Goal: Use online tool/utility: Utilize a website feature to perform a specific function

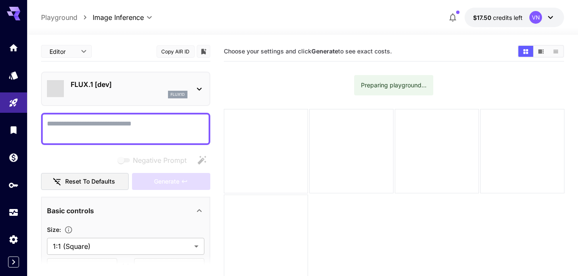
type input "**********"
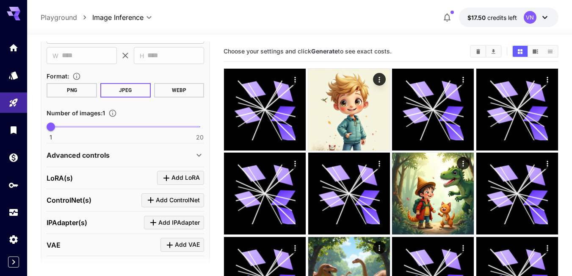
scroll to position [199, 0]
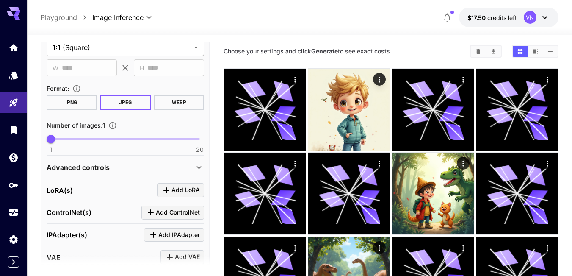
click at [116, 166] on div "Advanced controls" at bounding box center [120, 167] width 147 height 10
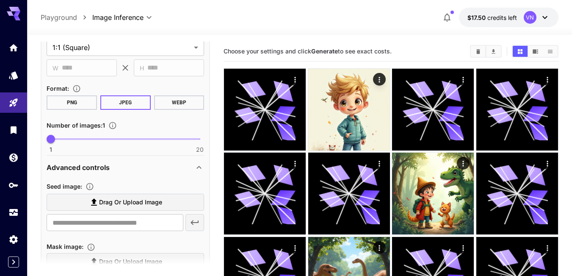
click at [109, 201] on span "Drag or upload image" at bounding box center [130, 202] width 63 height 11
click at [0, 0] on input "Drag or upload image" at bounding box center [0, 0] width 0 height 0
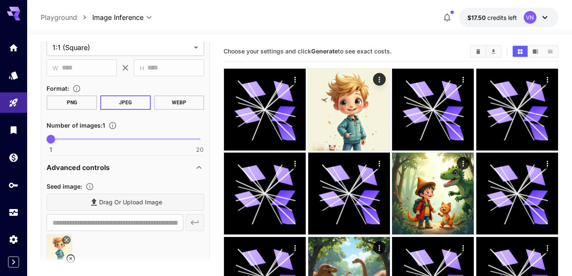
type input "**********"
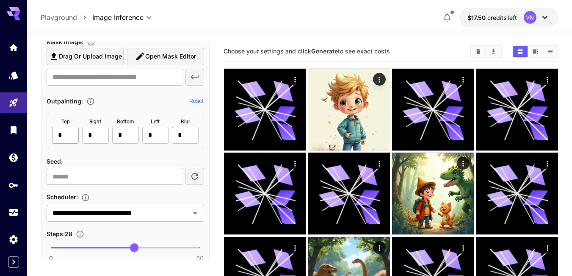
scroll to position [495, 0]
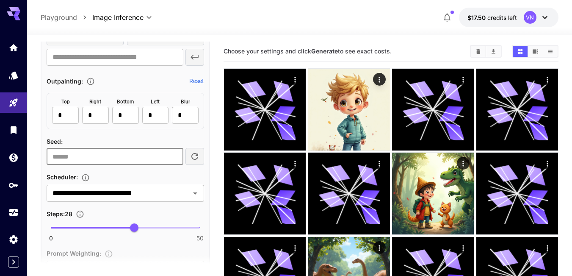
click at [156, 157] on input "number" at bounding box center [115, 156] width 137 height 17
click at [173, 153] on input "*" at bounding box center [115, 156] width 137 height 17
type input "*"
click at [174, 153] on input "*" at bounding box center [115, 156] width 137 height 17
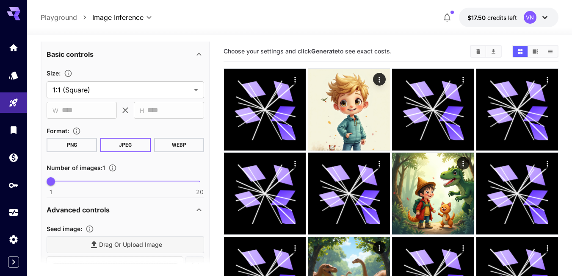
scroll to position [0, 0]
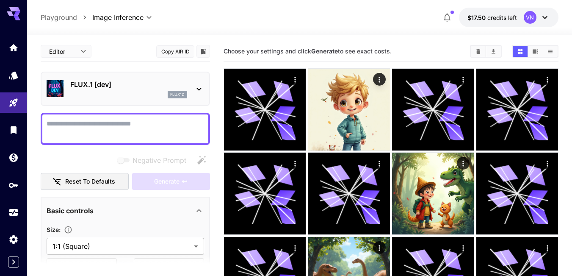
click at [109, 124] on textarea "Negative Prompt" at bounding box center [126, 129] width 158 height 20
click at [99, 116] on div at bounding box center [125, 129] width 169 height 32
click at [91, 128] on textarea "Negative Prompt" at bounding box center [126, 129] width 158 height 20
paste textarea "**********"
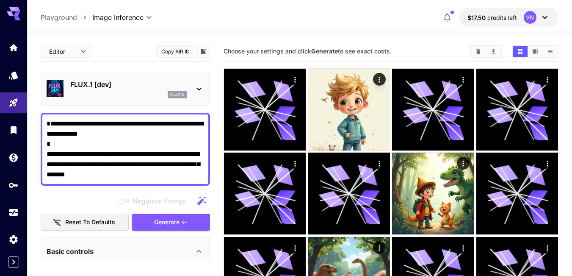
type textarea "**********"
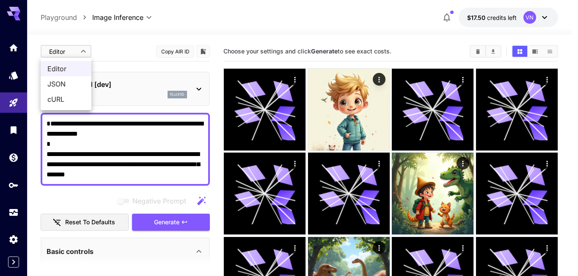
click at [59, 80] on span "JSON" at bounding box center [65, 84] width 37 height 10
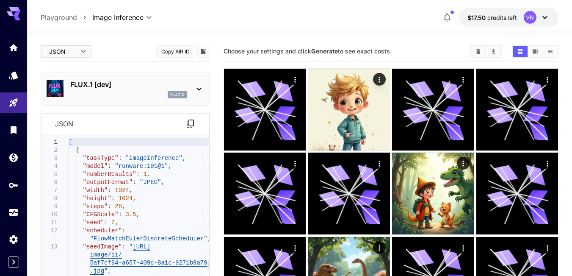
click at [191, 122] on icon at bounding box center [190, 124] width 10 height 10
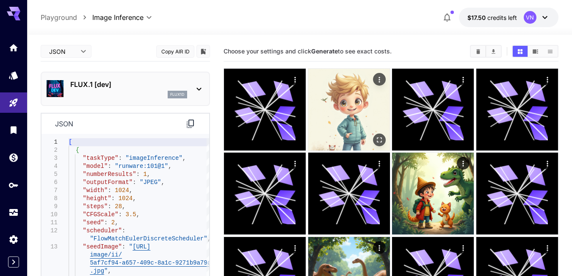
click at [366, 108] on img at bounding box center [349, 110] width 82 height 82
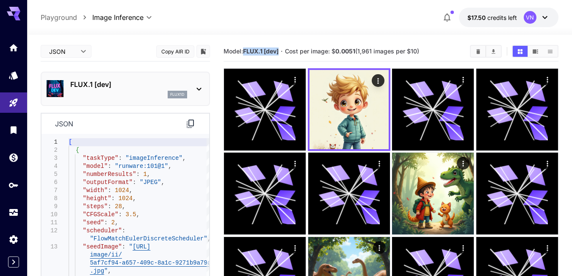
drag, startPoint x: 246, startPoint y: 51, endPoint x: 280, endPoint y: 49, distance: 34.4
click at [279, 49] on b "FLUX.1 [dev]" at bounding box center [261, 50] width 36 height 7
copy b "FLUX.1 [dev]"
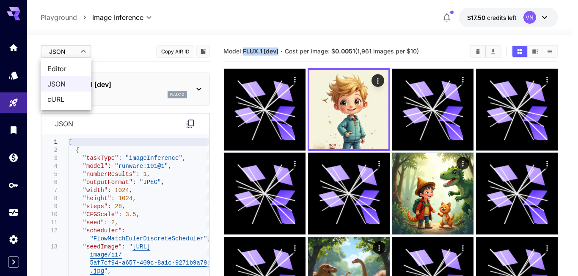
click at [63, 72] on span "Editor" at bounding box center [65, 69] width 37 height 10
type input "****"
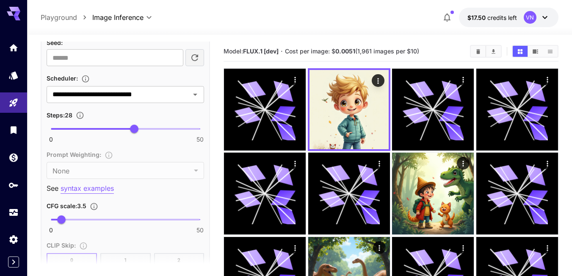
scroll to position [635, 0]
click at [196, 96] on icon "Open" at bounding box center [195, 94] width 10 height 10
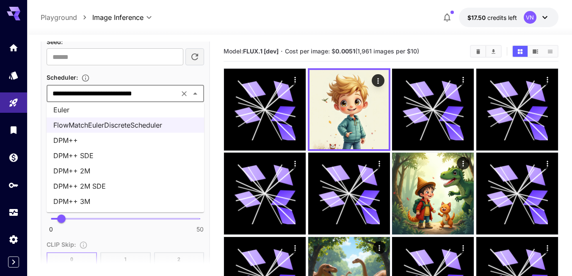
scroll to position [0, 0]
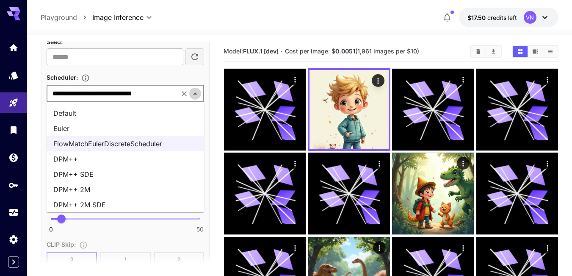
click at [196, 95] on icon "Close" at bounding box center [195, 94] width 10 height 10
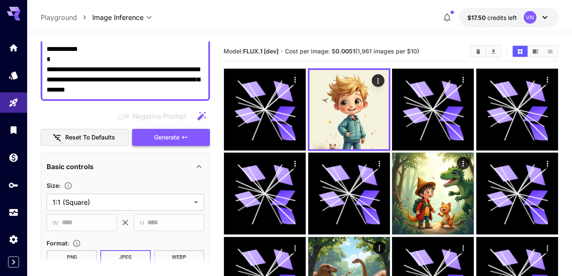
click at [163, 136] on span "Generate" at bounding box center [166, 137] width 25 height 11
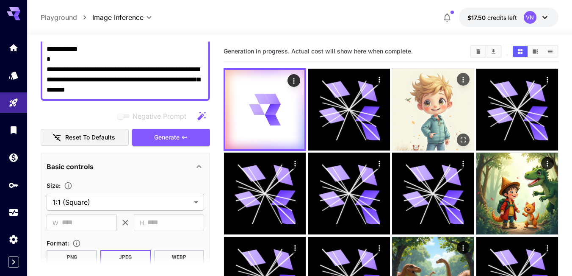
click at [413, 109] on img at bounding box center [433, 110] width 82 height 82
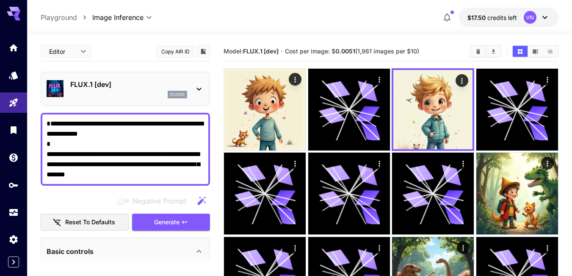
click at [155, 139] on textarea "**********" at bounding box center [126, 149] width 158 height 61
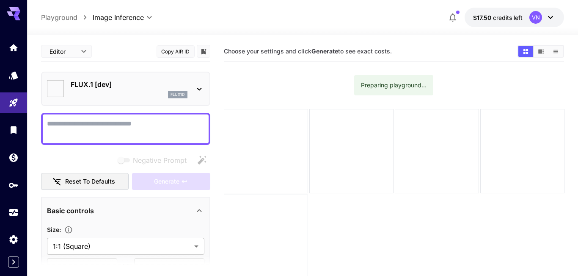
click at [93, 116] on div at bounding box center [125, 129] width 169 height 32
type input "**********"
click at [85, 120] on textarea "Negative Prompt" at bounding box center [126, 129] width 158 height 20
paste textarea "**********"
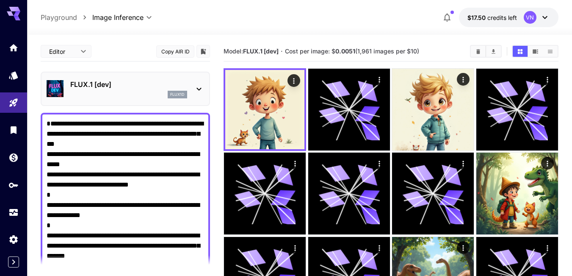
type textarea "**********"
click at [129, 84] on p "FLUX.1 [dev]" at bounding box center [128, 84] width 117 height 10
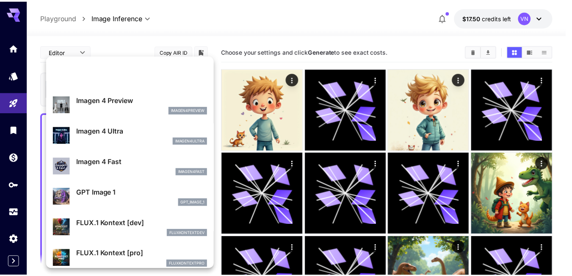
scroll to position [405, 0]
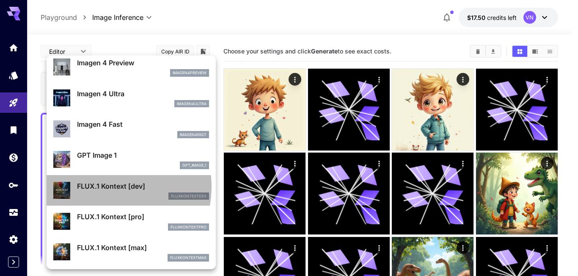
click at [106, 187] on p "FLUX.1 Kontext [dev]" at bounding box center [143, 186] width 132 height 10
type input "****"
type input "***"
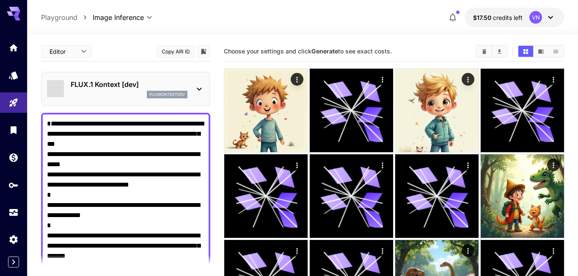
type input "*******"
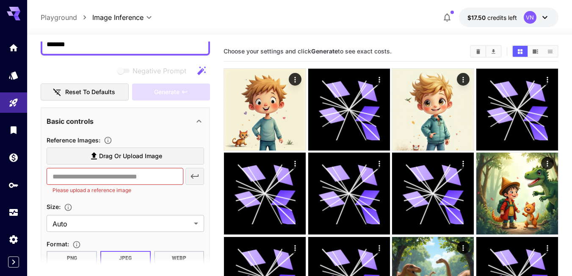
scroll to position [212, 0]
click at [120, 155] on span "Drag or upload image" at bounding box center [130, 155] width 63 height 11
click at [0, 0] on input "Drag or upload image" at bounding box center [0, 0] width 0 height 0
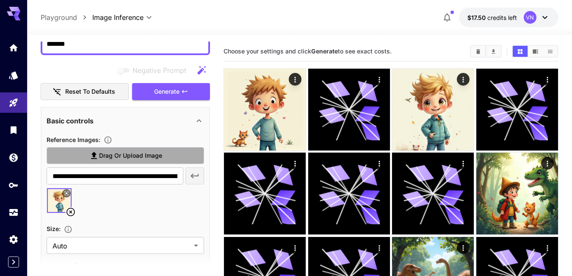
click at [132, 152] on span "Drag or upload image" at bounding box center [130, 155] width 63 height 11
click at [0, 0] on input "Drag or upload image" at bounding box center [0, 0] width 0 height 0
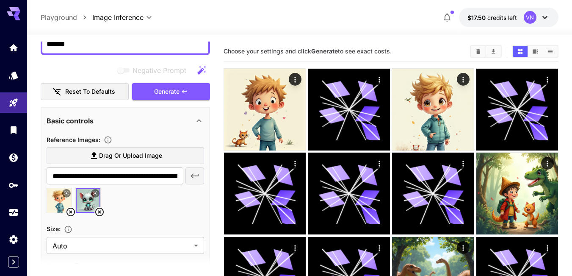
type input "**********"
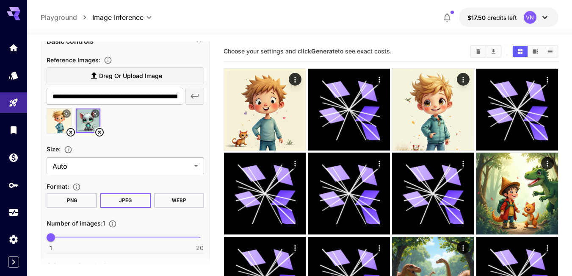
scroll to position [296, 0]
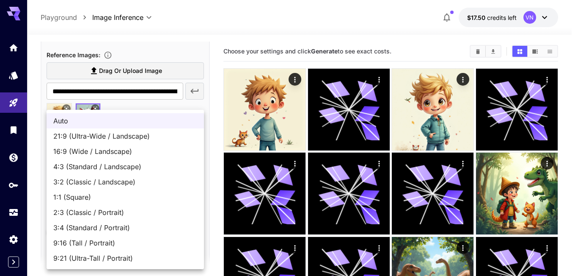
click at [180, 107] on div at bounding box center [289, 138] width 578 height 276
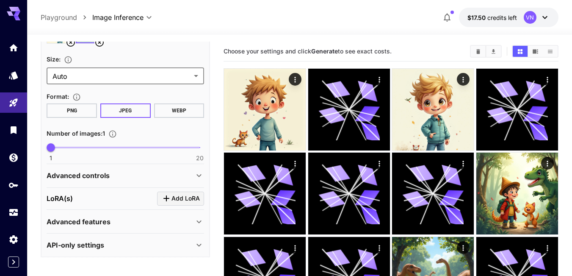
scroll to position [384, 0]
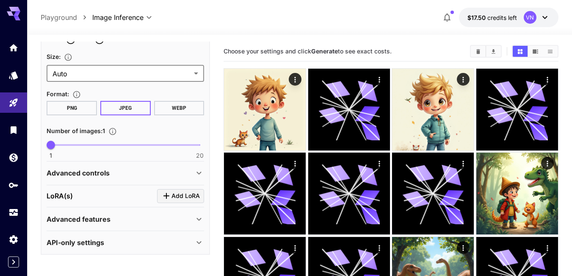
click at [132, 172] on div "Advanced controls" at bounding box center [120, 173] width 147 height 10
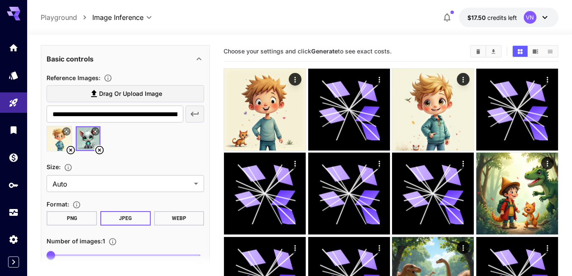
scroll to position [296, 0]
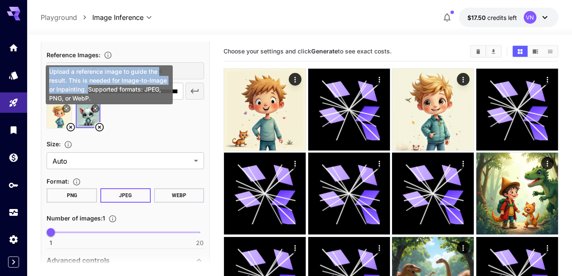
drag, startPoint x: 50, startPoint y: 70, endPoint x: 87, endPoint y: 89, distance: 41.7
click at [87, 89] on div "Upload a reference image to guide the result. This is needed for Image-to-Image…" at bounding box center [109, 84] width 127 height 39
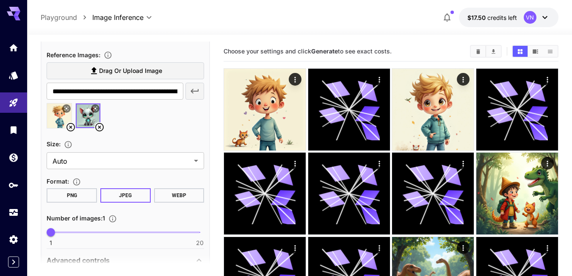
click at [144, 125] on div at bounding box center [126, 119] width 158 height 32
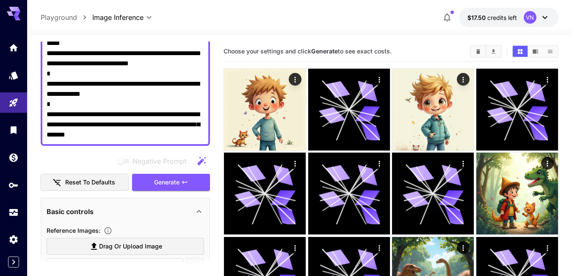
scroll to position [127, 0]
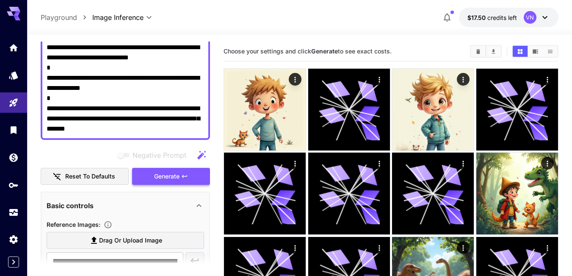
click at [169, 177] on span "Generate" at bounding box center [166, 176] width 25 height 11
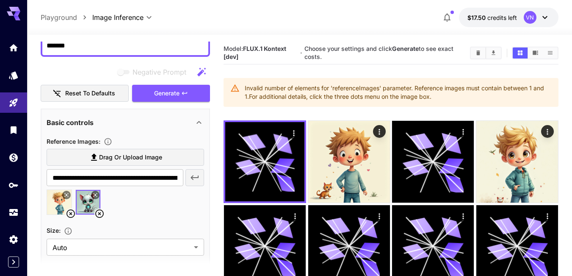
scroll to position [212, 0]
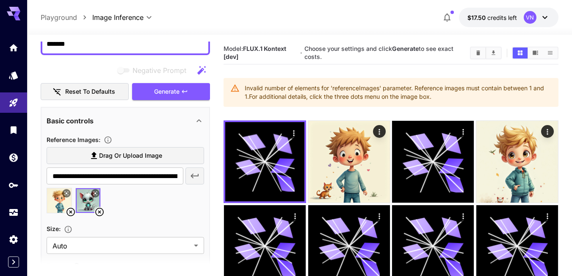
click at [99, 210] on icon at bounding box center [99, 212] width 10 height 10
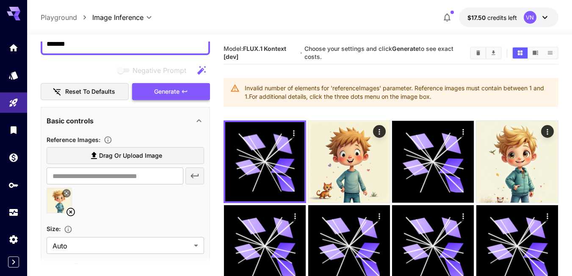
click at [169, 95] on span "Generate" at bounding box center [166, 91] width 25 height 11
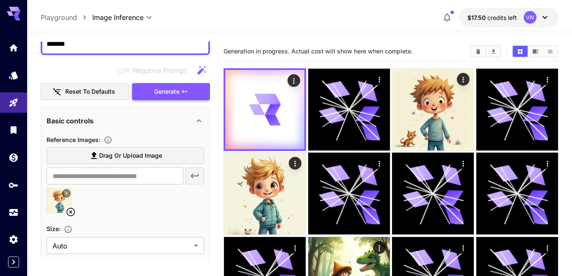
scroll to position [0, 0]
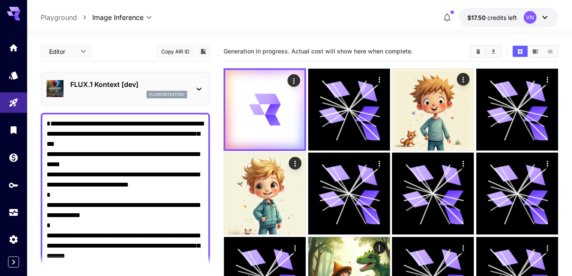
drag, startPoint x: 174, startPoint y: 185, endPoint x: 37, endPoint y: 157, distance: 139.3
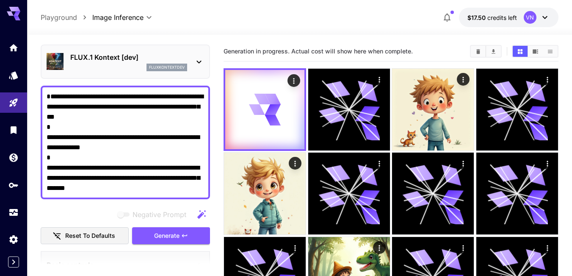
scroll to position [85, 0]
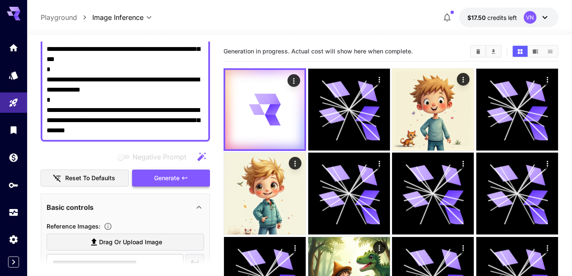
type textarea "**********"
click at [169, 180] on span "Generate" at bounding box center [166, 178] width 25 height 11
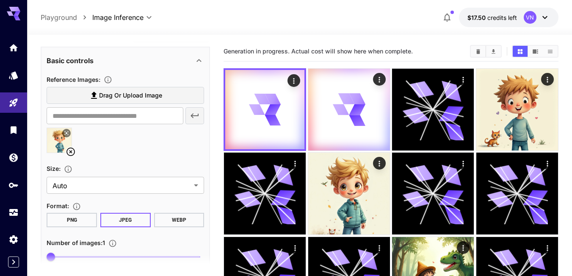
scroll to position [296, 0]
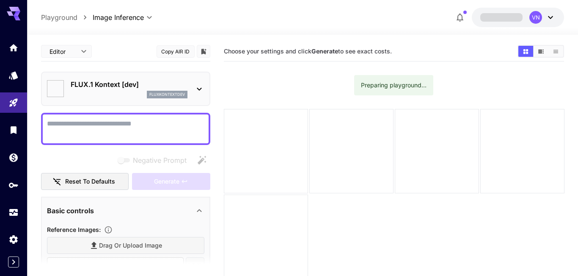
type input "*******"
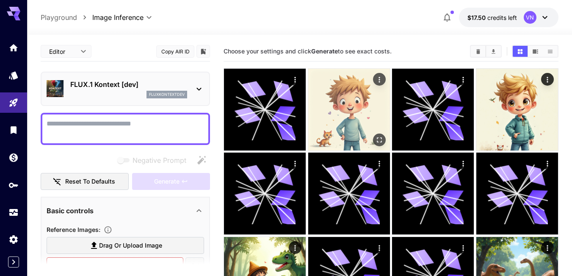
click at [346, 100] on img at bounding box center [349, 110] width 82 height 82
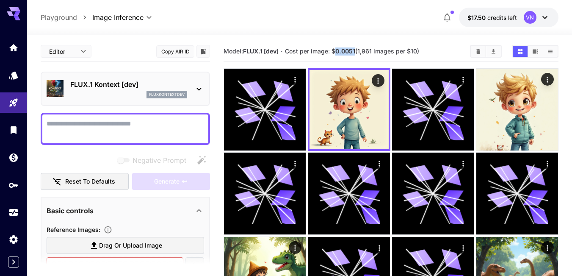
drag, startPoint x: 338, startPoint y: 52, endPoint x: 357, endPoint y: 50, distance: 19.1
click at [355, 50] on b "0.0051" at bounding box center [345, 50] width 20 height 7
copy b "0.0051"
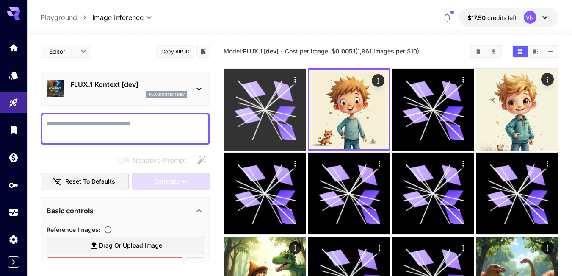
click at [266, 100] on icon at bounding box center [264, 109] width 61 height 61
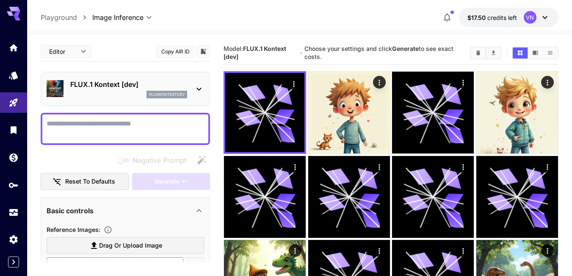
click at [73, 127] on textarea "Negative Prompt" at bounding box center [126, 129] width 158 height 20
paste textarea "**********"
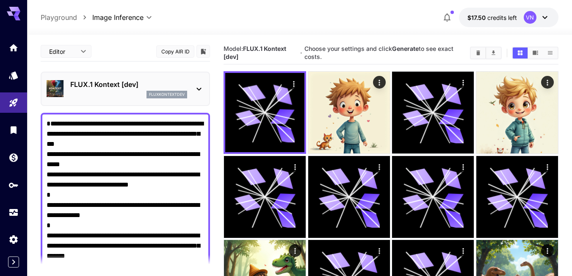
drag, startPoint x: 180, startPoint y: 186, endPoint x: 51, endPoint y: 166, distance: 129.9
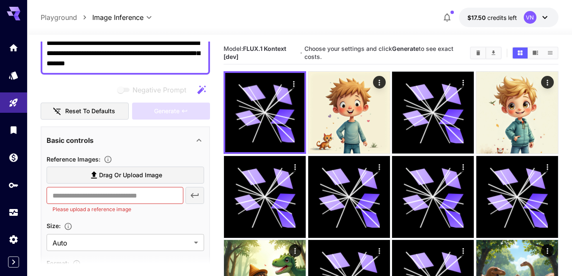
scroll to position [169, 0]
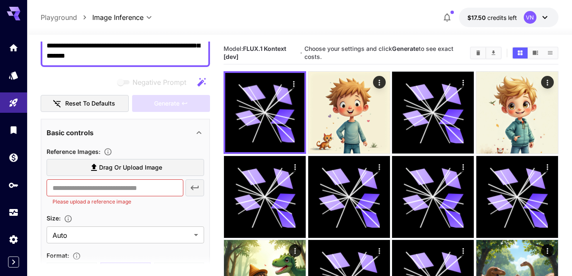
type textarea "**********"
click at [107, 166] on span "Drag or upload image" at bounding box center [130, 167] width 63 height 11
click at [0, 0] on input "Drag or upload image" at bounding box center [0, 0] width 0 height 0
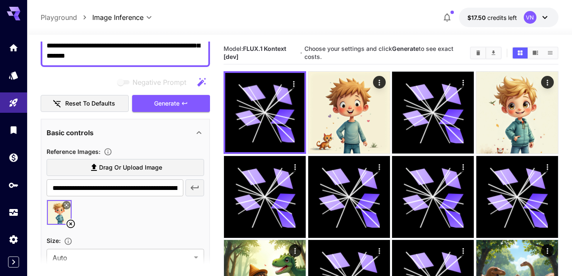
type input "**********"
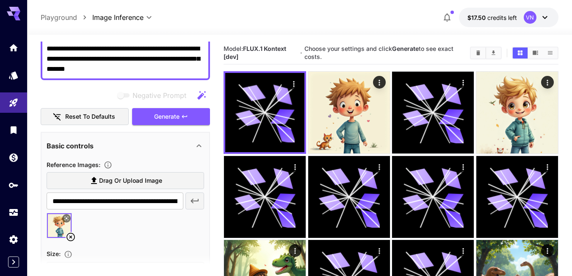
scroll to position [141, 0]
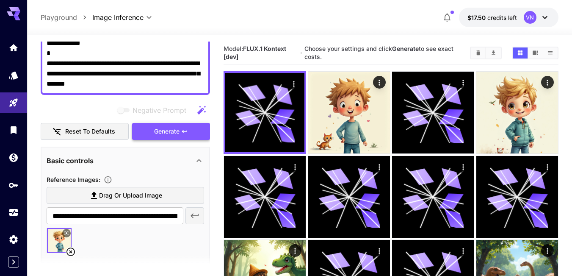
click at [168, 127] on span "Generate" at bounding box center [166, 131] width 25 height 11
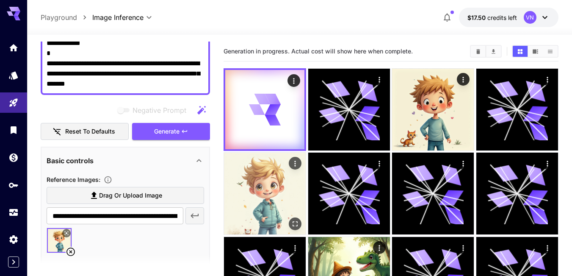
scroll to position [85, 0]
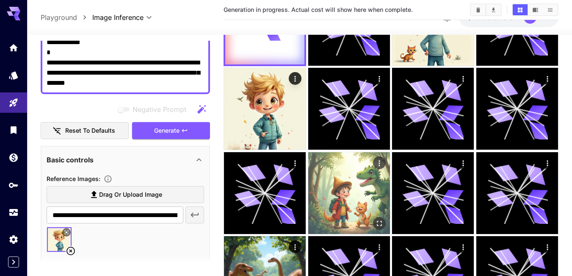
click at [338, 201] on img at bounding box center [349, 193] width 82 height 82
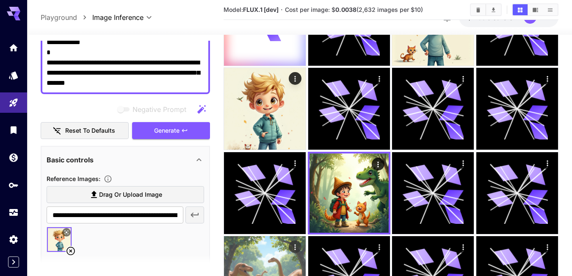
click at [263, 252] on img at bounding box center [265, 277] width 82 height 82
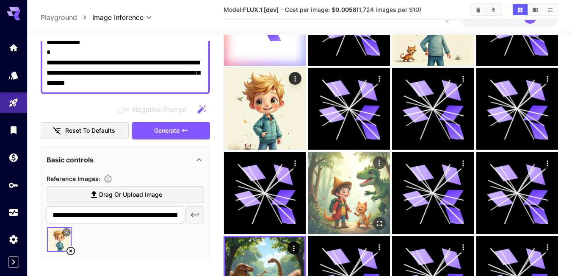
click at [349, 193] on img at bounding box center [349, 193] width 82 height 82
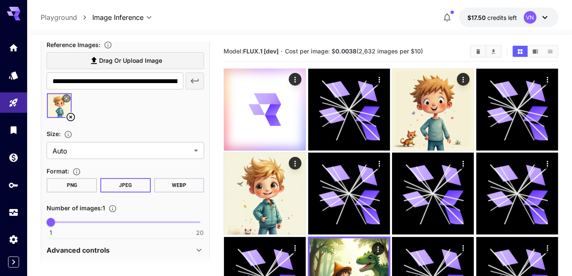
scroll to position [296, 0]
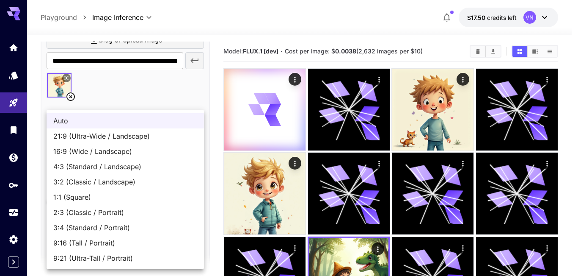
click at [132, 117] on span "Auto" at bounding box center [125, 121] width 144 height 10
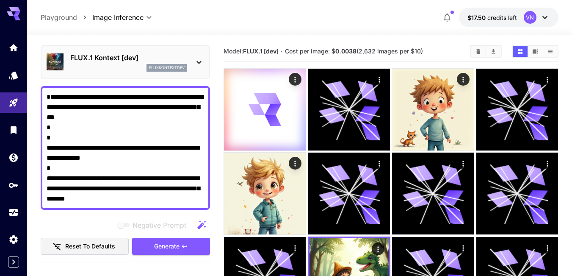
scroll to position [0, 0]
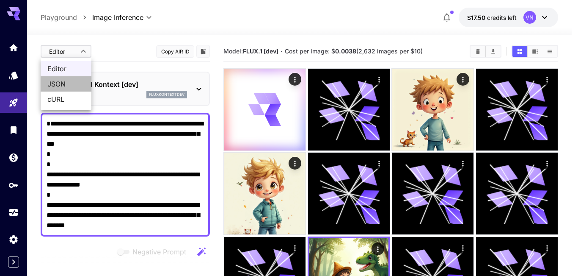
click at [55, 86] on span "JSON" at bounding box center [65, 84] width 37 height 10
type input "****"
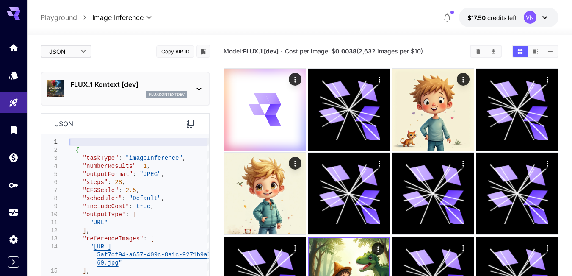
click at [191, 122] on icon at bounding box center [190, 124] width 10 height 10
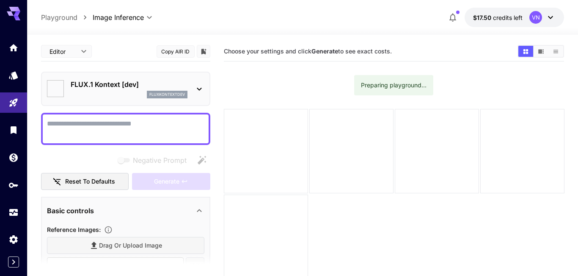
type input "*******"
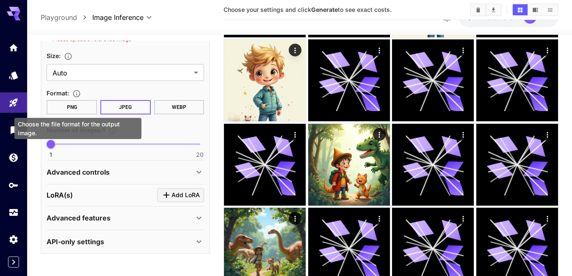
scroll to position [127, 0]
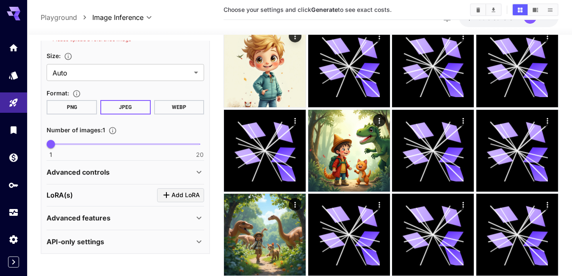
click at [119, 219] on div "Advanced features" at bounding box center [120, 218] width 147 height 10
click at [118, 220] on div "Advanced features" at bounding box center [120, 218] width 147 height 10
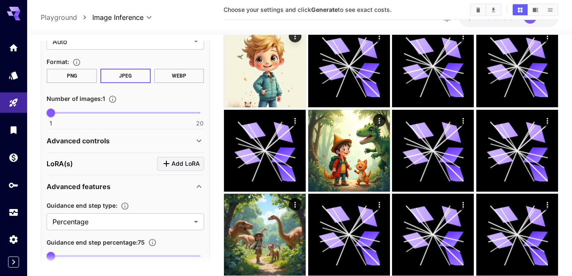
scroll to position [234, 0]
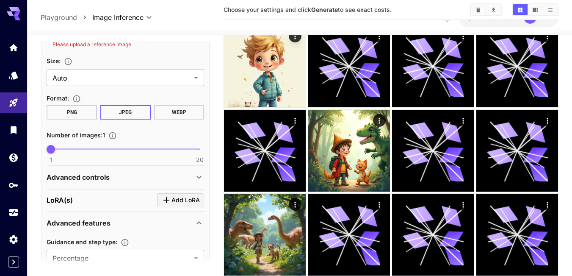
click at [127, 179] on div "Advanced controls" at bounding box center [120, 177] width 147 height 10
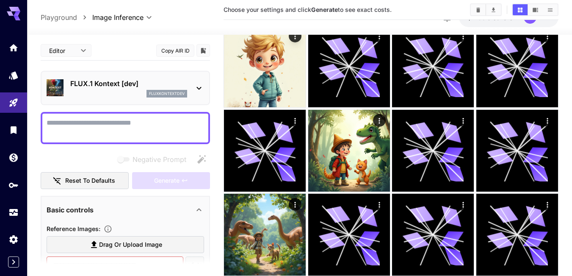
scroll to position [0, 0]
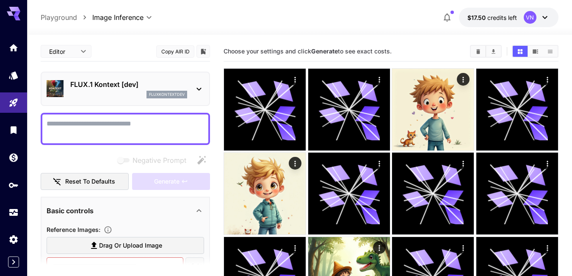
click at [105, 125] on textarea "Negative Prompt" at bounding box center [126, 129] width 158 height 20
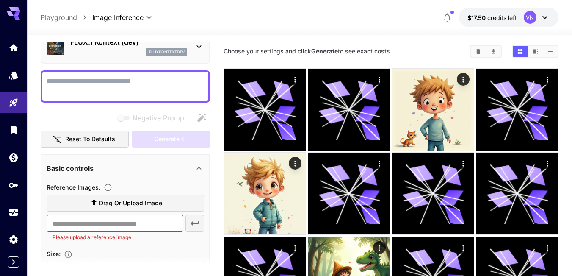
scroll to position [127, 0]
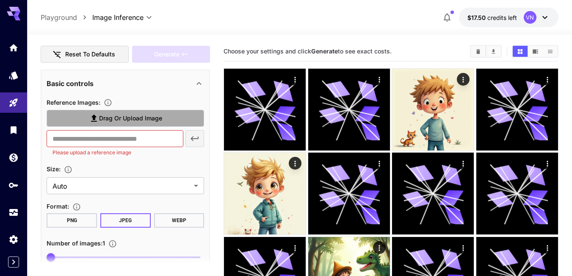
click at [117, 118] on span "Drag or upload image" at bounding box center [130, 118] width 63 height 11
click at [0, 0] on input "Drag or upload image" at bounding box center [0, 0] width 0 height 0
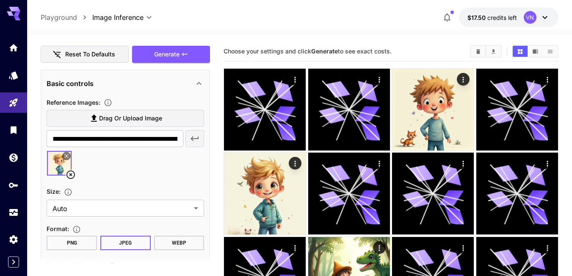
type input "**********"
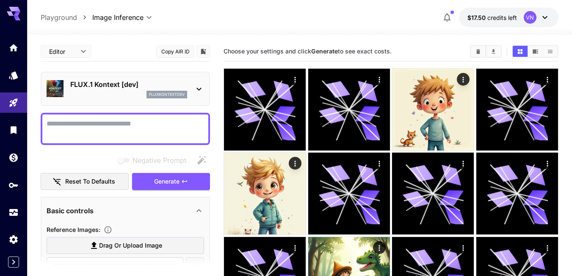
click at [100, 129] on textarea "Negative Prompt" at bounding box center [126, 129] width 158 height 20
paste textarea "**********"
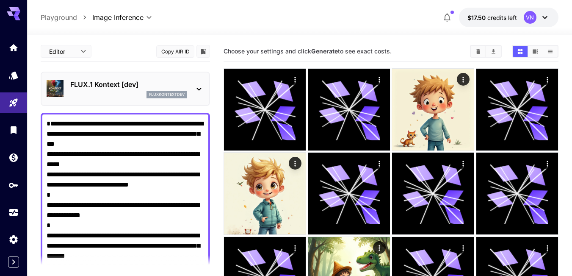
drag, startPoint x: 67, startPoint y: 161, endPoint x: 40, endPoint y: 155, distance: 28.2
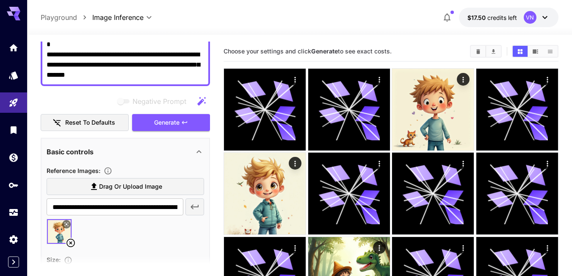
scroll to position [169, 0]
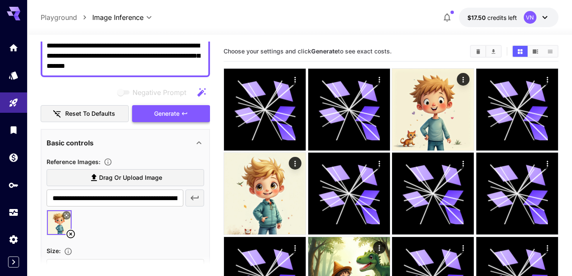
type textarea "**********"
click at [174, 114] on span "Generate" at bounding box center [166, 113] width 25 height 11
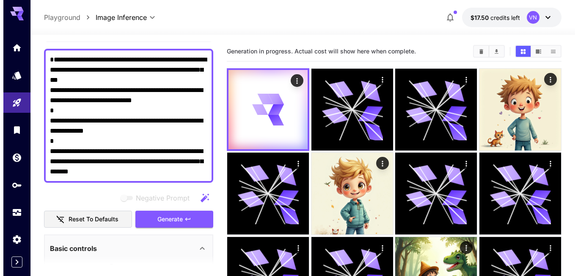
scroll to position [0, 0]
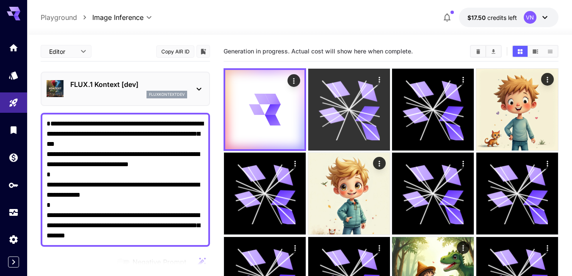
click at [338, 105] on icon at bounding box center [334, 103] width 29 height 13
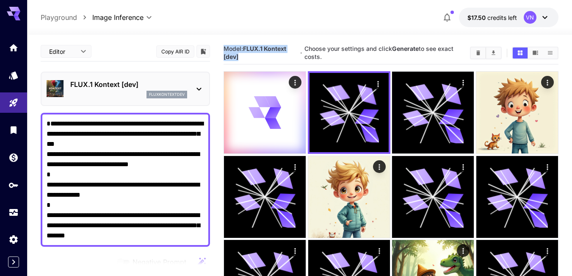
drag, startPoint x: 224, startPoint y: 48, endPoint x: 240, endPoint y: 58, distance: 18.7
click at [240, 58] on h5 "Model: FLUX.1 Kontext [dev]" at bounding box center [261, 53] width 75 height 16
copy span "Model: FLUX.1 Kontext [dev]"
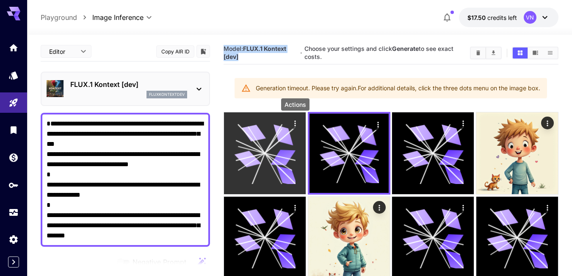
click at [296, 123] on icon "Actions" at bounding box center [295, 123] width 1 height 6
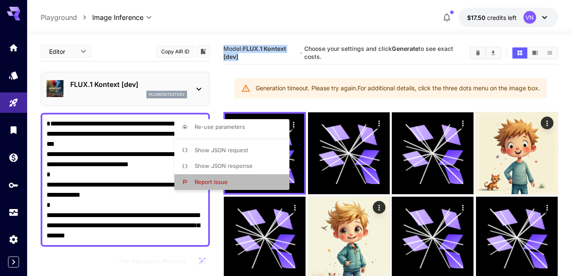
click at [215, 183] on span "Report issue" at bounding box center [211, 181] width 33 height 7
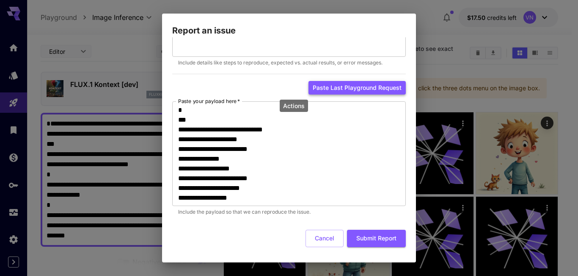
click at [364, 89] on button "Paste last playground request" at bounding box center [357, 88] width 97 height 14
type textarea "**********"
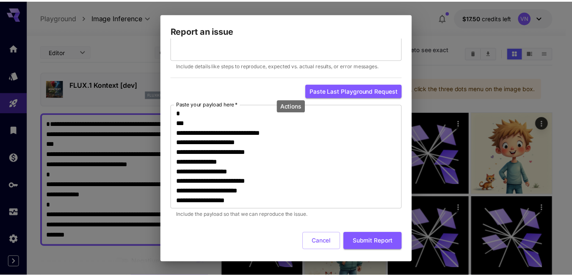
scroll to position [54, 0]
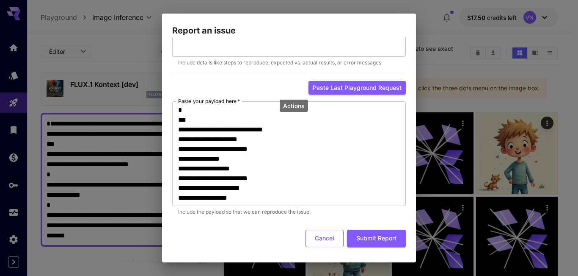
click at [313, 241] on button "Cancel" at bounding box center [325, 238] width 38 height 17
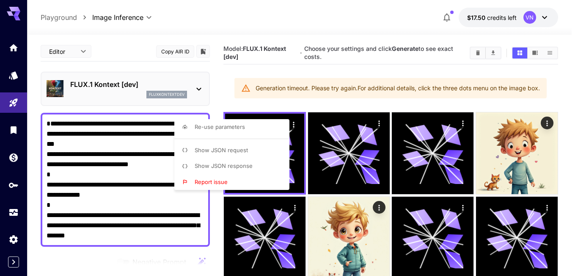
click at [345, 88] on div at bounding box center [289, 138] width 578 height 276
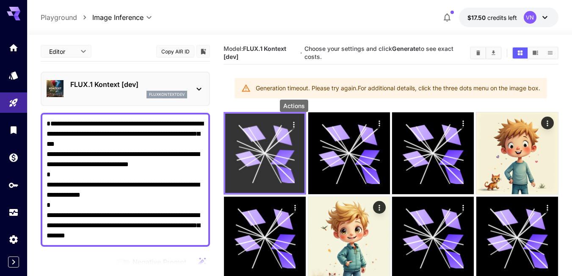
click at [295, 125] on icon "Actions" at bounding box center [294, 124] width 8 height 8
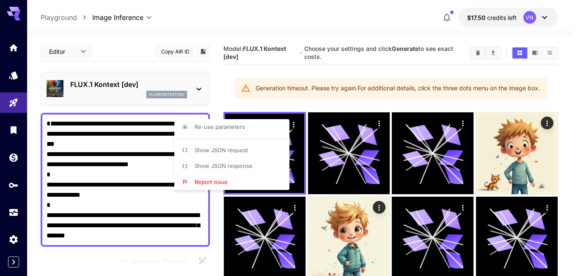
click at [164, 77] on div at bounding box center [289, 138] width 578 height 276
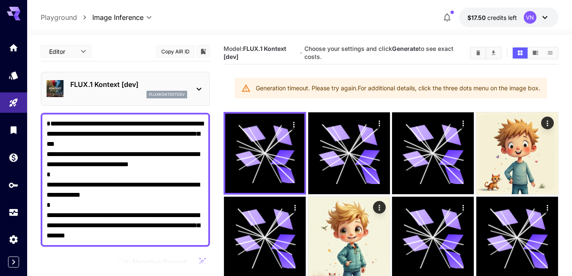
click at [161, 81] on p "FLUX.1 Kontext [dev]" at bounding box center [128, 84] width 117 height 10
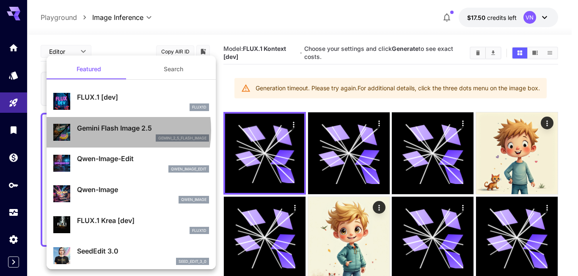
click at [102, 130] on p "Gemini Flash Image 2.5" at bounding box center [143, 128] width 132 height 10
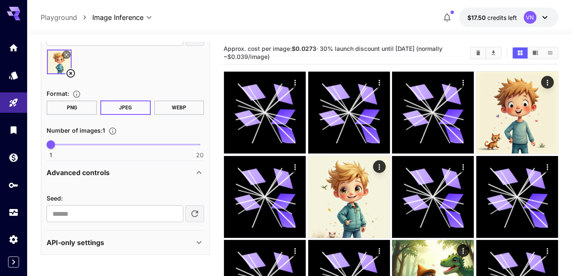
drag, startPoint x: 225, startPoint y: 47, endPoint x: 302, endPoint y: 56, distance: 77.6
click at [302, 56] on h5 "Approx. cost per image: $0.0273 · 30% launch discount until [DATE] (normally ~$…" at bounding box center [344, 53] width 240 height 16
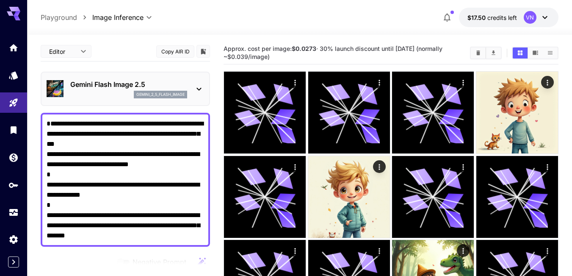
click at [327, 59] on h5 "Approx. cost per image: $0.0273 · 30% launch discount until [DATE] (normally ~$…" at bounding box center [344, 53] width 240 height 16
click at [177, 86] on p "Gemini Flash Image 2.5" at bounding box center [128, 84] width 117 height 10
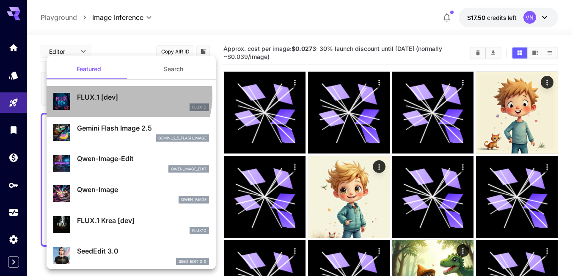
click at [119, 95] on p "FLUX.1 [dev]" at bounding box center [143, 97] width 132 height 10
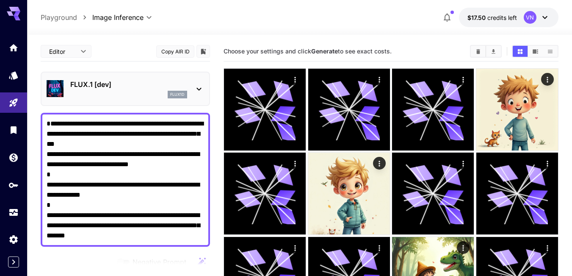
click at [185, 85] on p "FLUX.1 [dev]" at bounding box center [128, 84] width 117 height 10
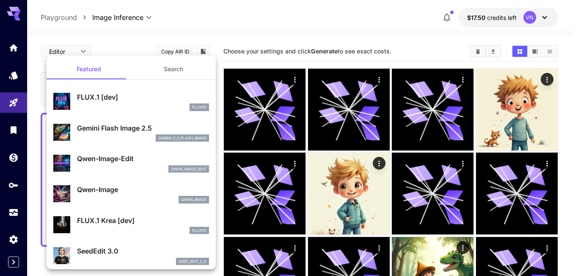
click at [104, 128] on p "Gemini Flash Image 2.5" at bounding box center [143, 128] width 132 height 10
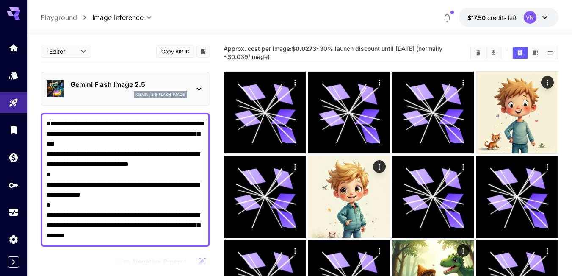
drag, startPoint x: 261, startPoint y: 54, endPoint x: 275, endPoint y: 53, distance: 14.5
click at [275, 53] on span "Approx. cost per image: $0.0273 · 30% launch discount until [DATE] (normally ~$…" at bounding box center [333, 52] width 219 height 15
copy span "0.039"
click at [152, 80] on p "Gemini Flash Image 2.5" at bounding box center [128, 84] width 117 height 10
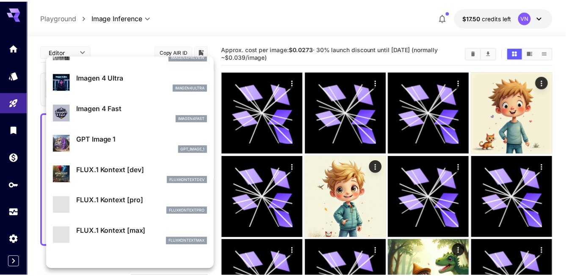
scroll to position [423, 0]
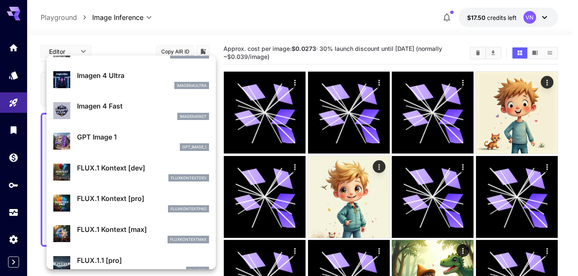
click at [114, 198] on p "FLUX.1 Kontext [pro]" at bounding box center [143, 198] width 132 height 10
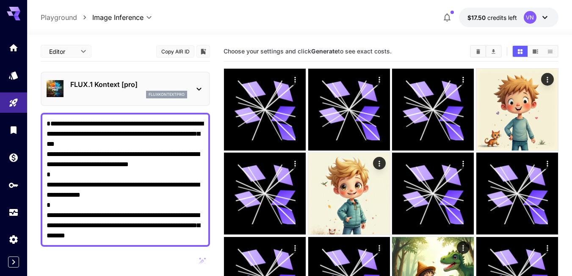
scroll to position [42, 0]
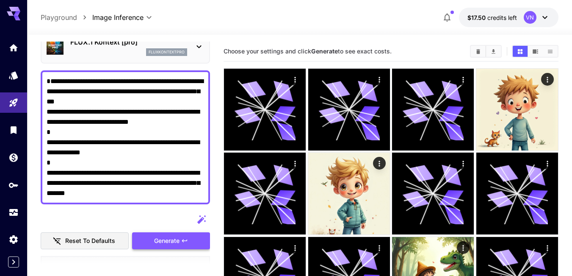
click at [171, 238] on span "Generate" at bounding box center [166, 240] width 25 height 11
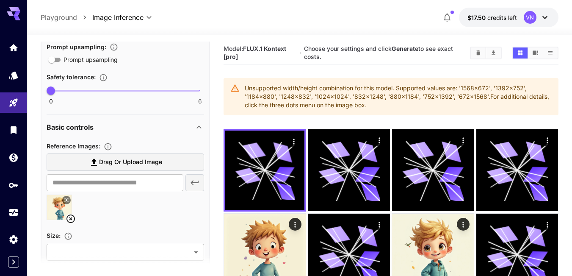
scroll to position [339, 0]
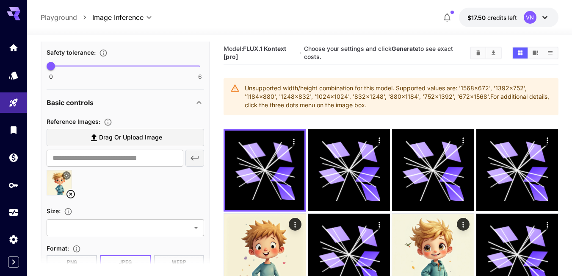
drag, startPoint x: 246, startPoint y: 86, endPoint x: 363, endPoint y: 105, distance: 118.5
click at [374, 105] on div "Unsupported width/height combination for this model. Supported values are: '156…" at bounding box center [398, 96] width 307 height 32
click at [411, 84] on div "Unsupported width/height combination for this model. Supported values are: '156…" at bounding box center [398, 96] width 307 height 32
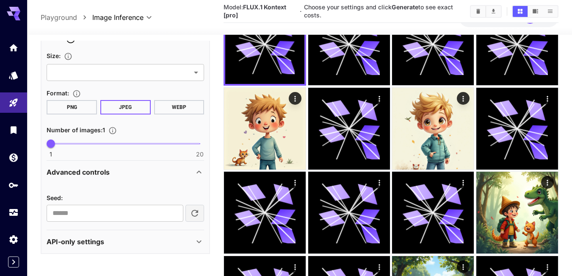
scroll to position [127, 0]
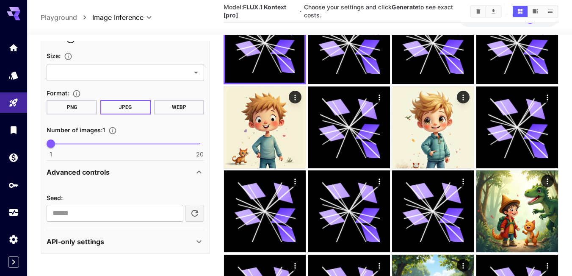
click at [113, 174] on div "Advanced controls" at bounding box center [120, 172] width 147 height 10
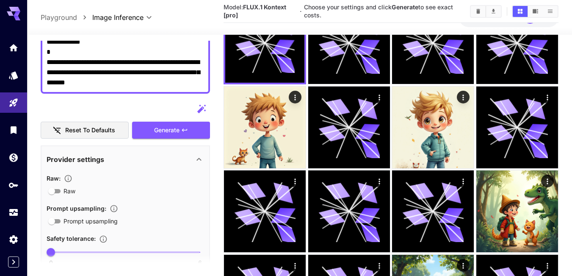
scroll to position [150, 0]
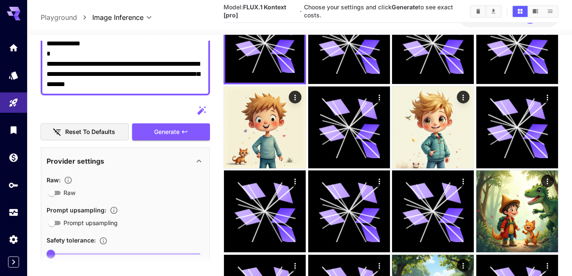
click at [85, 134] on button "Reset to defaults" at bounding box center [85, 131] width 88 height 17
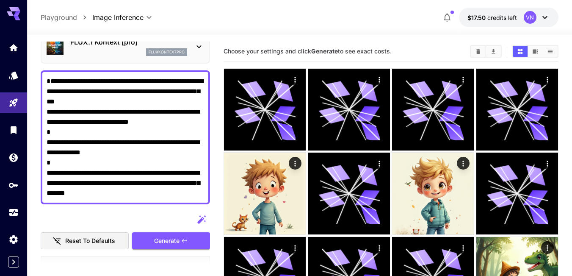
scroll to position [85, 0]
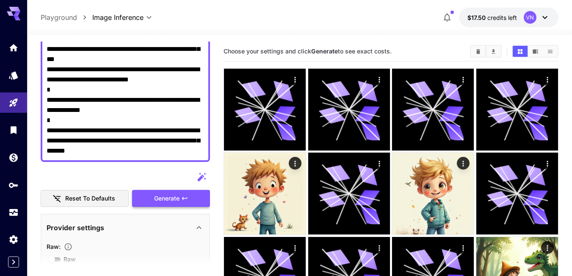
click at [169, 197] on span "Generate" at bounding box center [166, 198] width 25 height 11
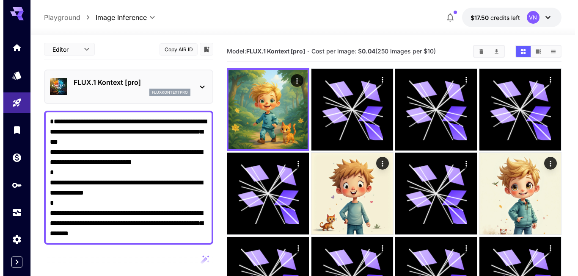
scroll to position [0, 0]
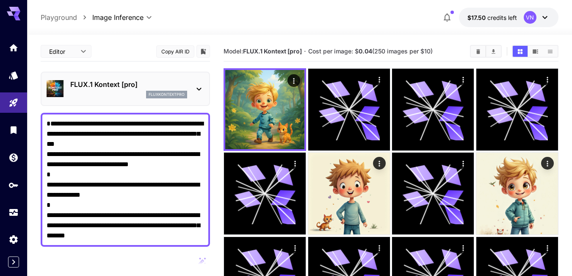
click at [124, 83] on p "FLUX.1 Kontext [pro]" at bounding box center [128, 84] width 117 height 10
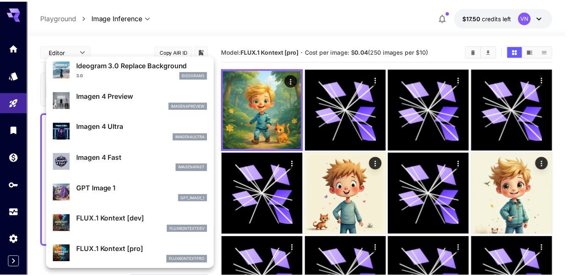
scroll to position [382, 0]
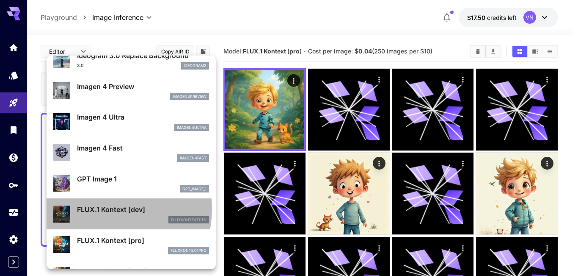
click at [105, 209] on p "FLUX.1 Kontext [dev]" at bounding box center [143, 209] width 132 height 10
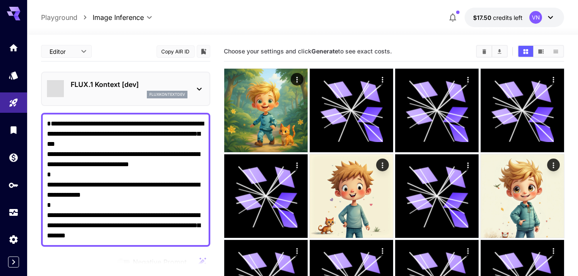
type input "****"
type input "*******"
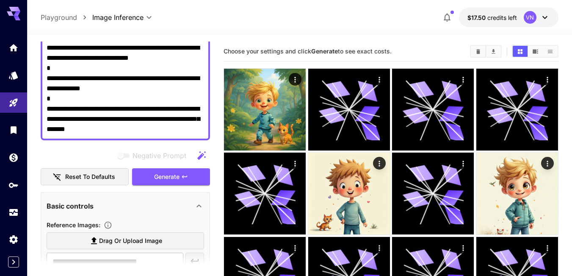
scroll to position [127, 0]
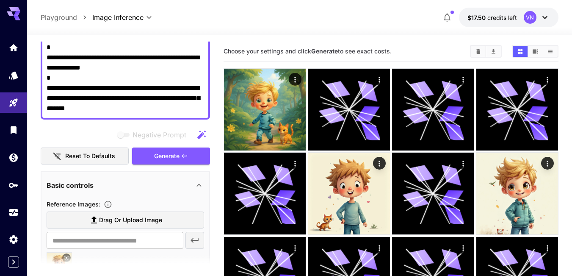
click at [91, 159] on button "Reset to defaults" at bounding box center [85, 155] width 88 height 17
click at [157, 159] on span "Generate" at bounding box center [166, 156] width 25 height 11
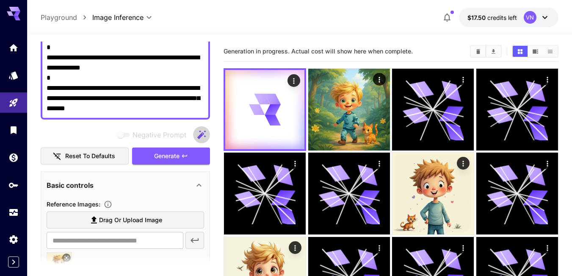
click at [204, 133] on icon "button" at bounding box center [201, 134] width 8 height 8
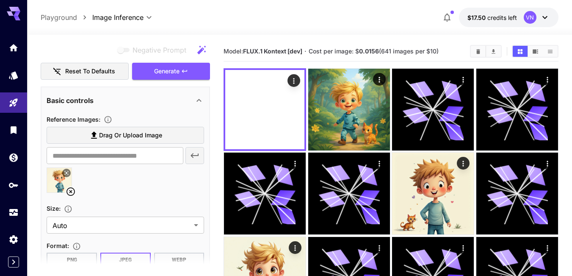
scroll to position [42, 0]
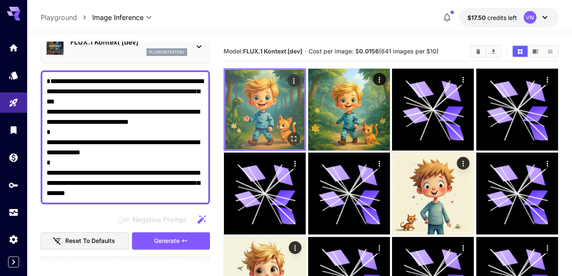
click at [268, 117] on img at bounding box center [264, 109] width 79 height 79
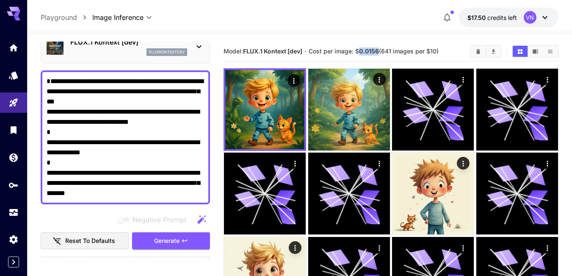
drag, startPoint x: 361, startPoint y: 51, endPoint x: 381, endPoint y: 50, distance: 19.9
click at [381, 50] on span "Cost per image: $ 0.0156 (641 images per $10)" at bounding box center [374, 50] width 130 height 7
copy b "0.0156"
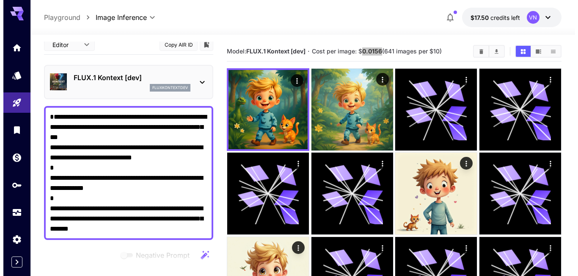
scroll to position [0, 0]
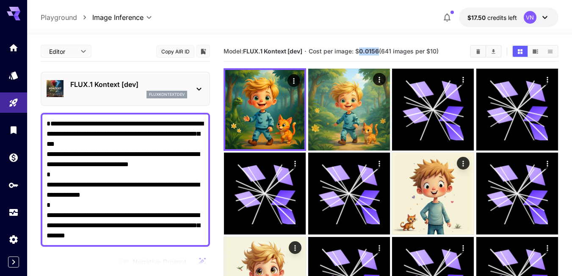
click at [125, 84] on p "FLUX.1 Kontext [dev]" at bounding box center [128, 84] width 117 height 10
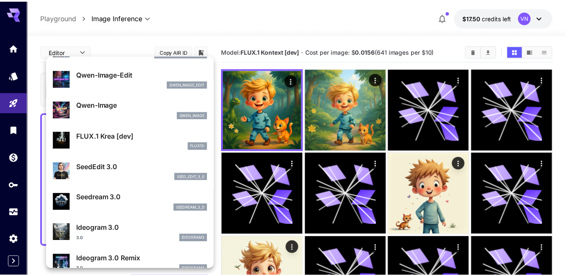
scroll to position [127, 0]
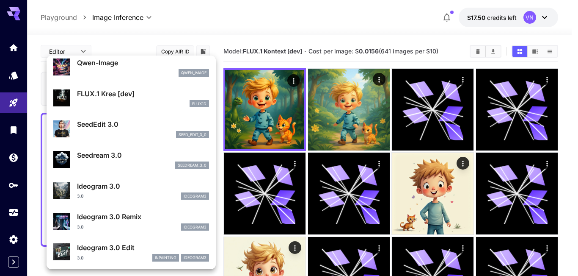
click at [97, 189] on p "Ideogram 3.0" at bounding box center [143, 186] width 132 height 10
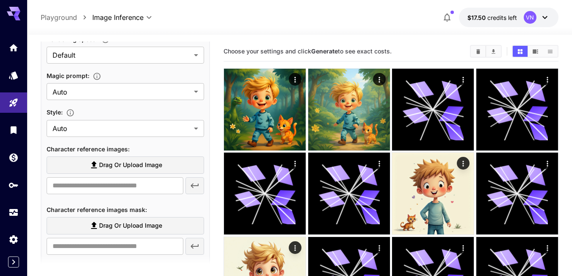
scroll to position [296, 0]
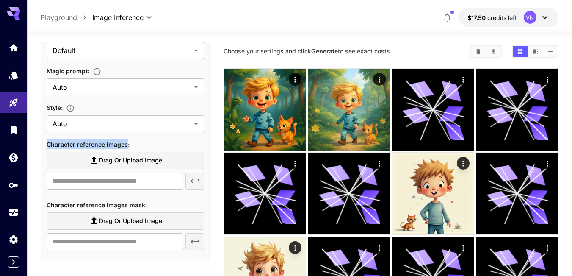
drag, startPoint x: 48, startPoint y: 144, endPoint x: 127, endPoint y: 145, distance: 79.2
click at [127, 145] on span "Character reference images :" at bounding box center [88, 144] width 83 height 7
click at [72, 144] on span "Character reference images :" at bounding box center [88, 144] width 83 height 7
drag, startPoint x: 48, startPoint y: 203, endPoint x: 105, endPoint y: 200, distance: 57.7
click at [105, 200] on p "Character reference images mask :" at bounding box center [97, 204] width 100 height 10
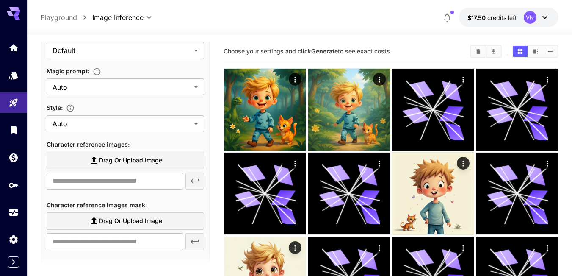
click at [131, 206] on span "Character reference images mask :" at bounding box center [97, 204] width 100 height 7
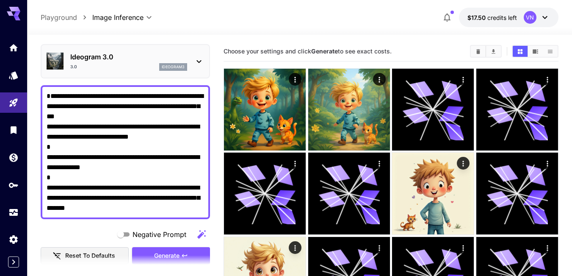
scroll to position [112, 0]
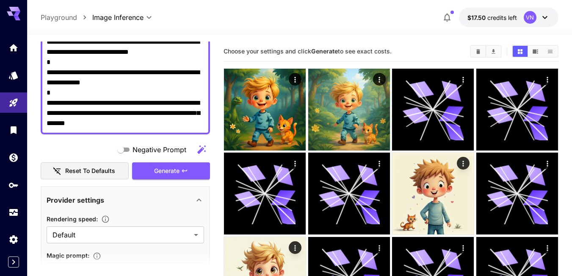
click at [170, 169] on span "Generate" at bounding box center [166, 171] width 25 height 11
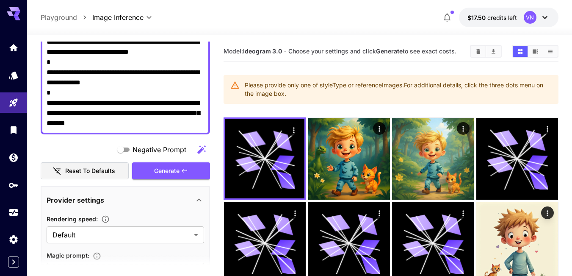
drag, startPoint x: 246, startPoint y: 84, endPoint x: 287, endPoint y: 95, distance: 42.8
click at [287, 95] on div "Please provide only one of styleType or referenceImages. For additional details…" at bounding box center [398, 89] width 307 height 24
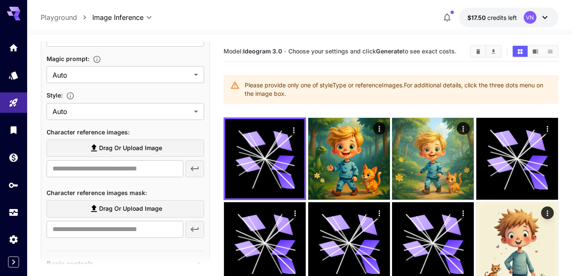
scroll to position [324, 0]
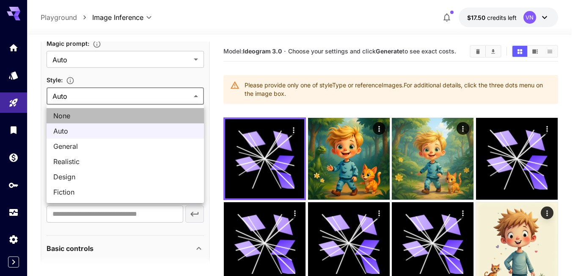
click at [59, 119] on span "None" at bounding box center [125, 116] width 144 height 10
type input "*******"
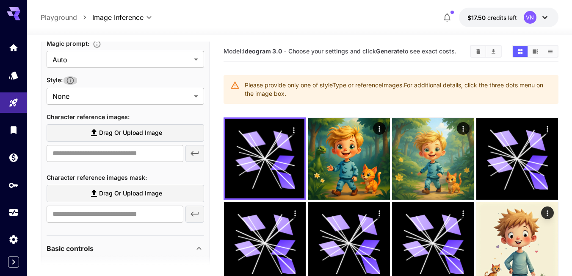
click at [71, 81] on icon "button" at bounding box center [70, 80] width 8 height 8
click at [72, 79] on icon "button" at bounding box center [70, 80] width 8 height 8
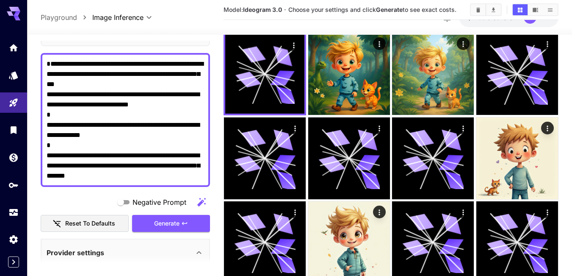
scroll to position [127, 0]
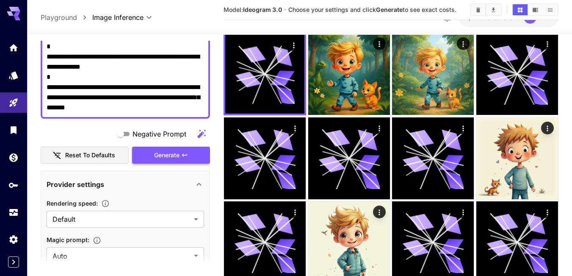
click at [155, 152] on span "Generate" at bounding box center [166, 155] width 25 height 11
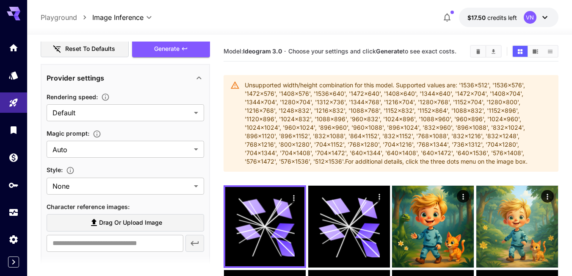
scroll to position [296, 0]
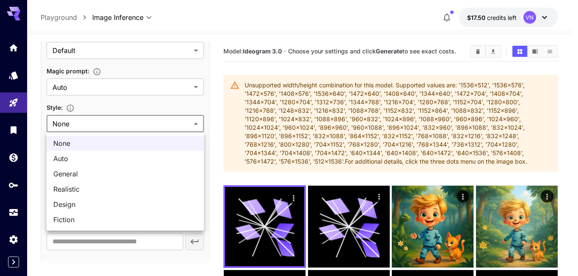
click at [89, 125] on div at bounding box center [289, 138] width 578 height 276
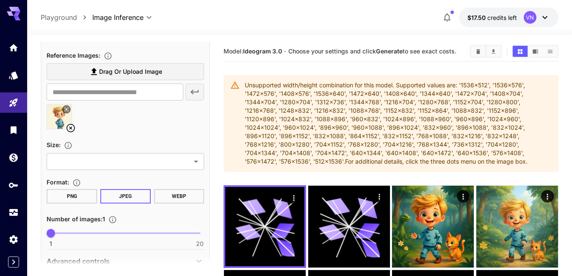
scroll to position [551, 0]
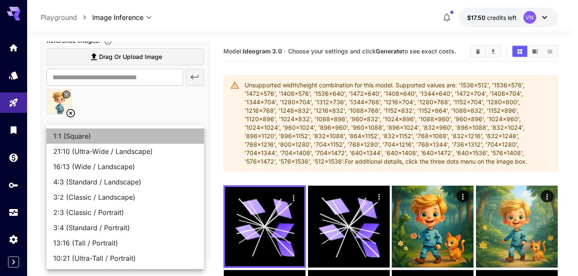
click at [84, 138] on span "1:1 (Square)" at bounding box center [125, 136] width 144 height 10
type input "**********"
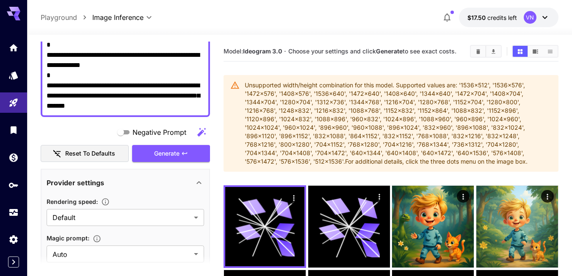
scroll to position [133, 0]
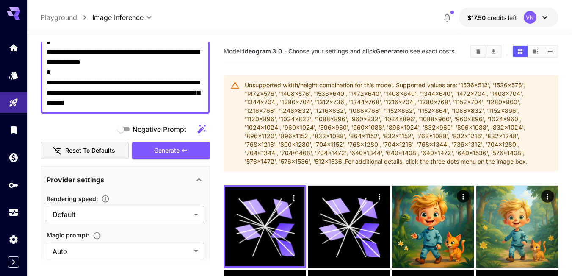
click at [172, 149] on span "Generate" at bounding box center [166, 150] width 25 height 11
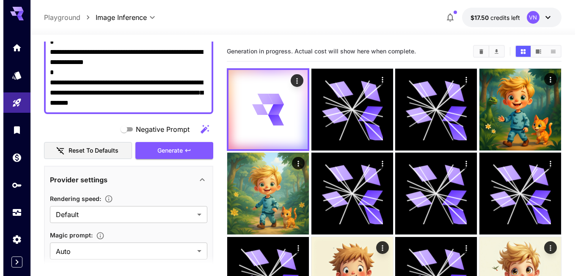
scroll to position [6, 0]
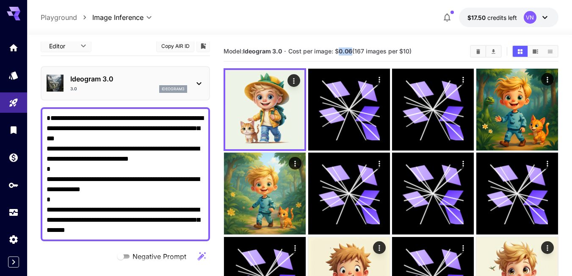
drag, startPoint x: 340, startPoint y: 51, endPoint x: 352, endPoint y: 50, distance: 12.4
click at [352, 50] on b "0.06" at bounding box center [346, 50] width 14 height 7
copy b "0.06"
click at [142, 80] on p "Ideogram 3.0" at bounding box center [128, 79] width 117 height 10
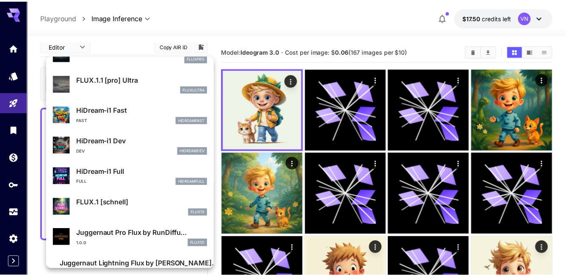
scroll to position [654, 0]
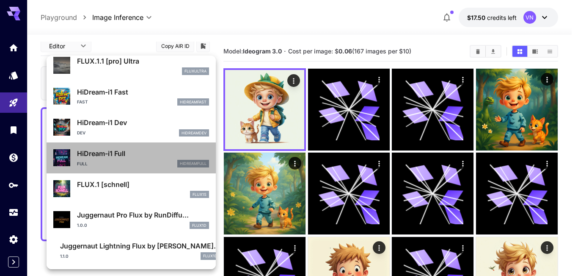
click at [142, 158] on p "HiDream-i1 Full" at bounding box center [143, 153] width 132 height 10
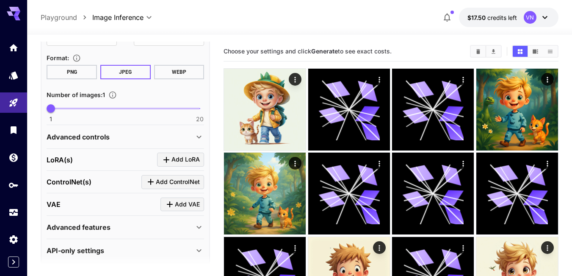
scroll to position [339, 0]
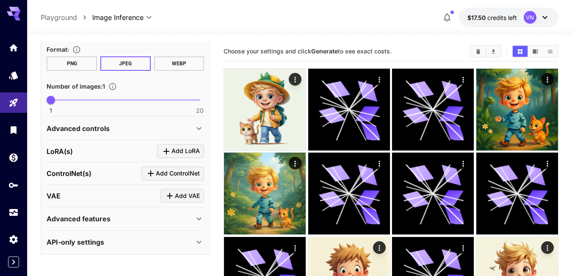
click at [122, 129] on div "Advanced controls" at bounding box center [120, 128] width 147 height 10
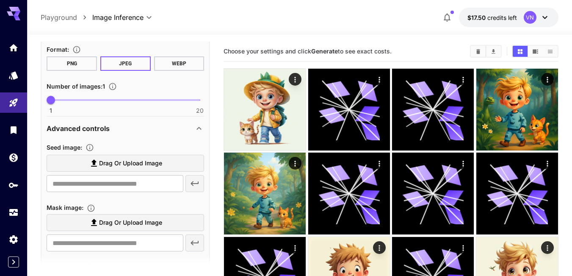
click at [122, 129] on div "Advanced controls" at bounding box center [120, 128] width 147 height 10
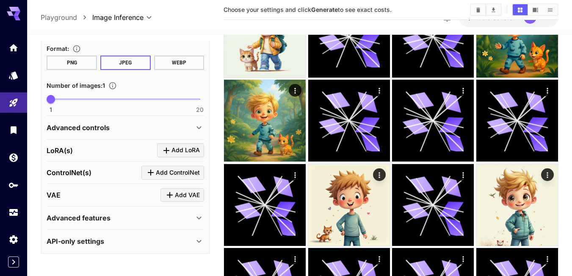
scroll to position [85, 0]
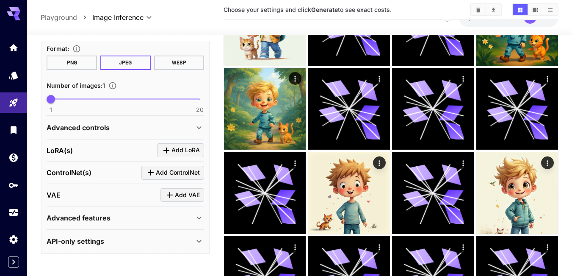
click at [123, 216] on div "Advanced features" at bounding box center [120, 218] width 147 height 10
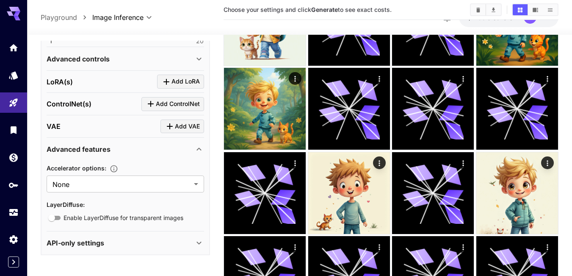
scroll to position [409, 0]
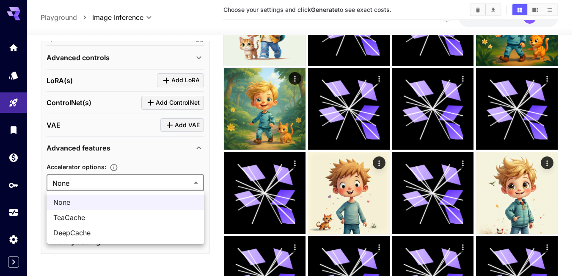
click at [132, 183] on div at bounding box center [289, 138] width 578 height 276
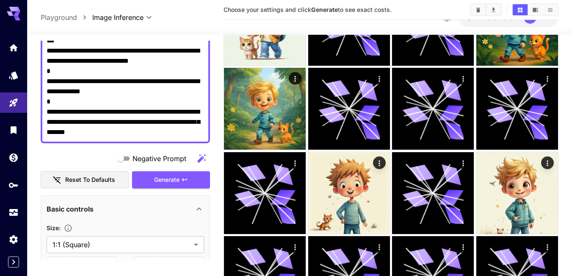
scroll to position [28, 0]
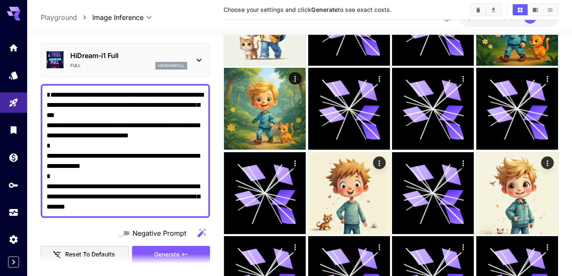
click at [197, 58] on icon at bounding box center [199, 60] width 10 height 10
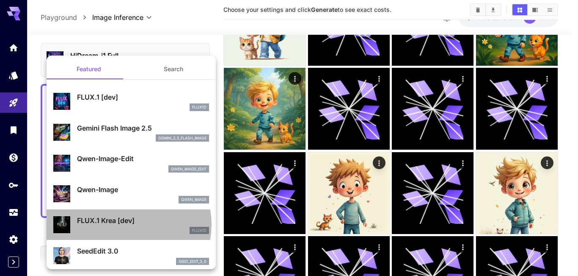
click at [125, 224] on p "FLUX.1 Krea [dev]" at bounding box center [143, 220] width 132 height 10
type input "**"
type input "***"
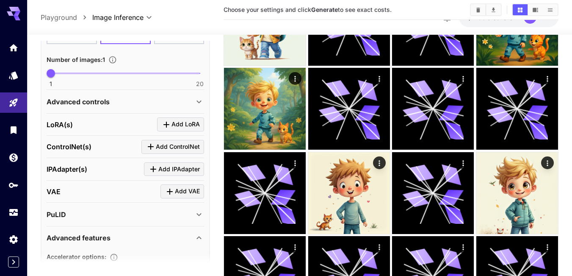
scroll to position [367, 0]
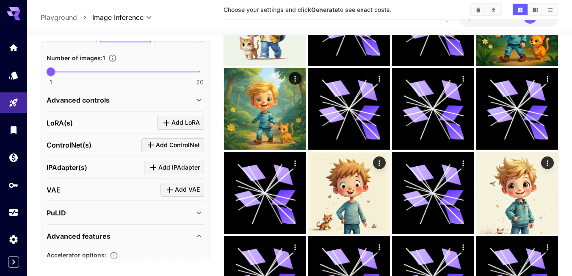
click at [119, 102] on div "Advanced controls" at bounding box center [120, 100] width 147 height 10
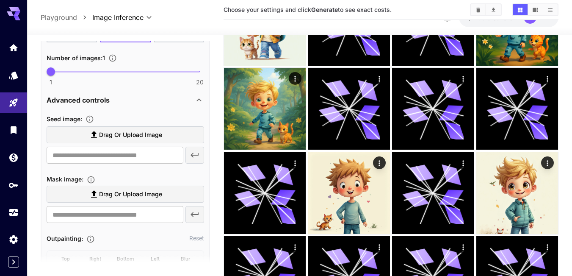
click at [119, 102] on div "Advanced controls" at bounding box center [120, 100] width 147 height 10
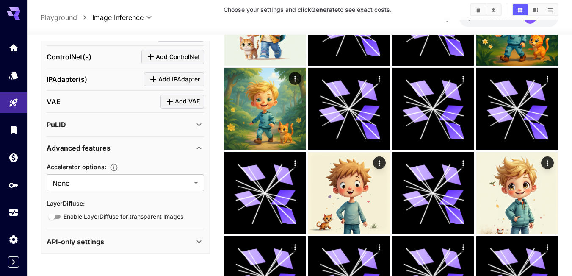
scroll to position [169, 0]
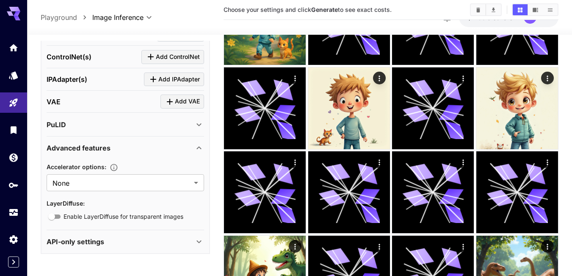
click at [110, 125] on div "PuLID" at bounding box center [120, 124] width 147 height 10
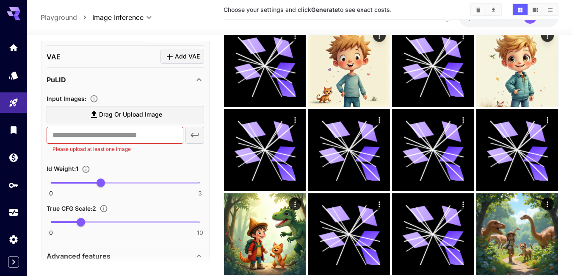
scroll to position [481, 0]
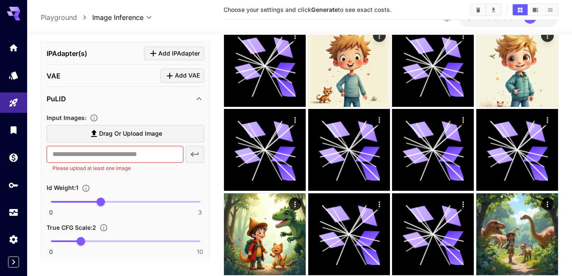
click at [120, 136] on span "Drag or upload image" at bounding box center [130, 133] width 63 height 11
click at [0, 0] on input "Drag or upload image" at bounding box center [0, 0] width 0 height 0
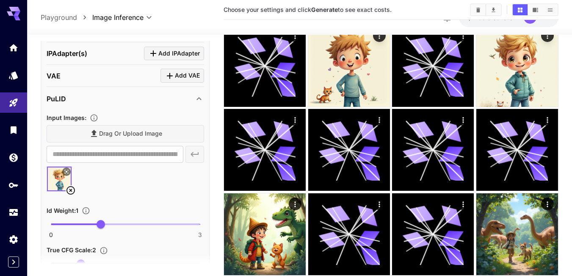
type input "**********"
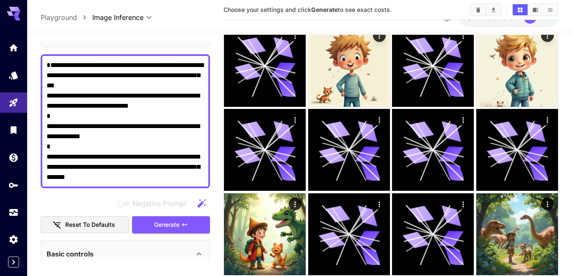
scroll to position [57, 0]
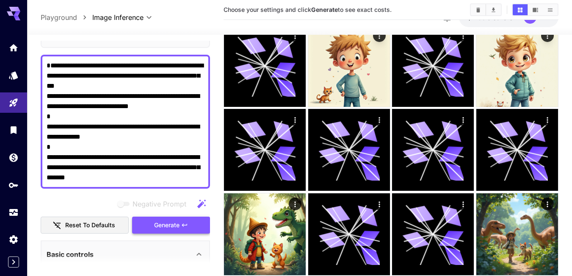
click at [166, 229] on span "Generate" at bounding box center [166, 225] width 25 height 11
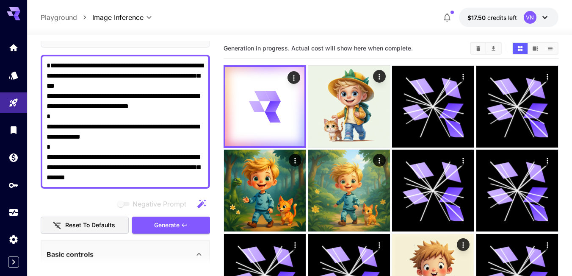
scroll to position [0, 0]
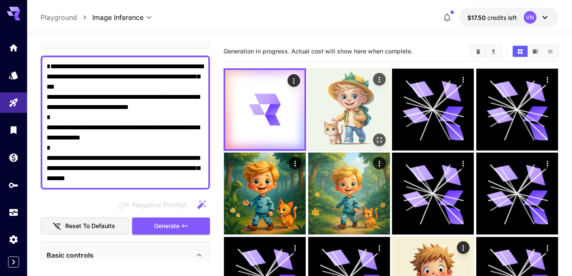
click at [336, 116] on img at bounding box center [349, 110] width 82 height 82
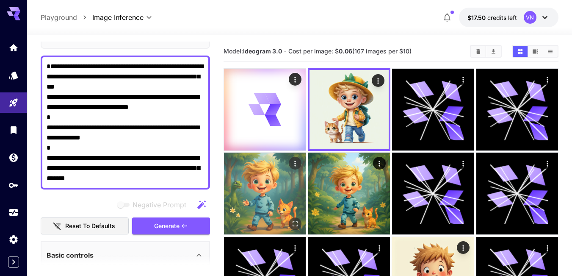
click at [268, 193] on img at bounding box center [265, 193] width 82 height 82
